Goal: Task Accomplishment & Management: Complete application form

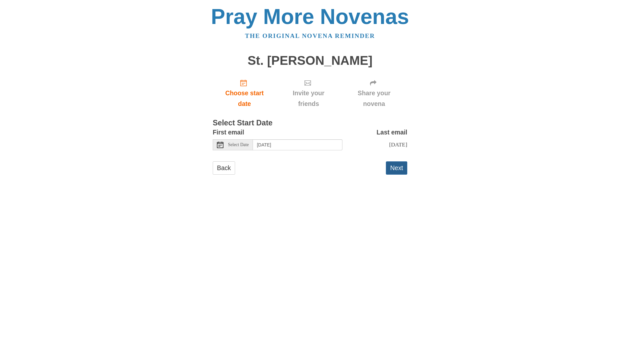
click at [390, 162] on button "Next" at bounding box center [396, 167] width 21 height 13
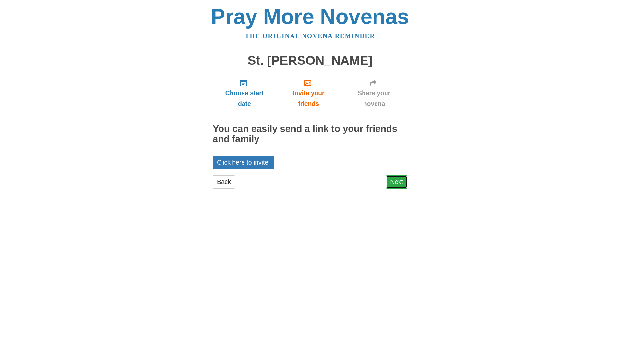
click at [394, 183] on link "Next" at bounding box center [396, 181] width 21 height 13
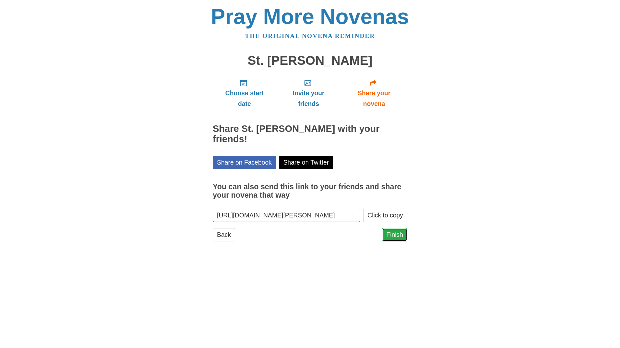
click at [394, 228] on link "Finish" at bounding box center [394, 234] width 25 height 13
